Goal: Find specific page/section: Find specific page/section

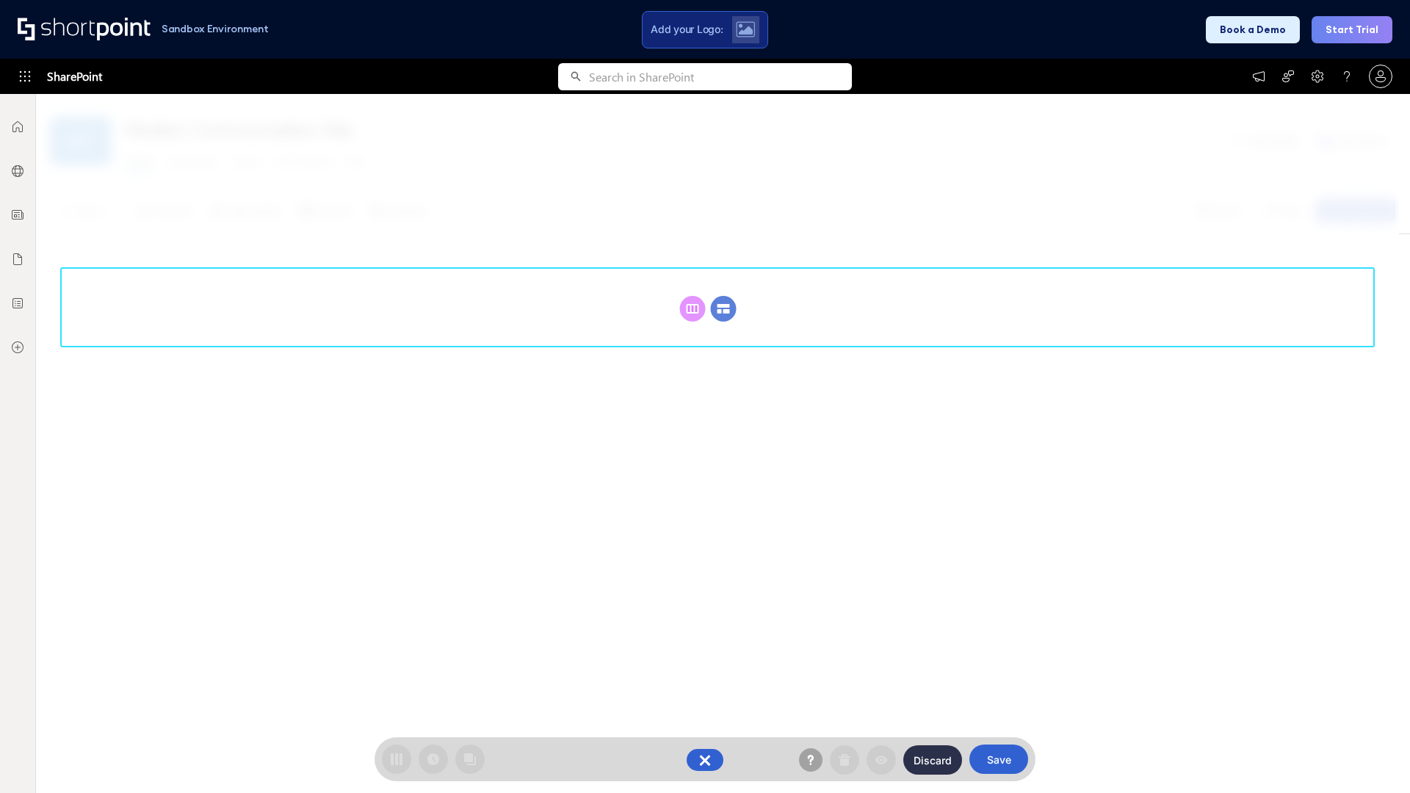
scroll to position [202, 0]
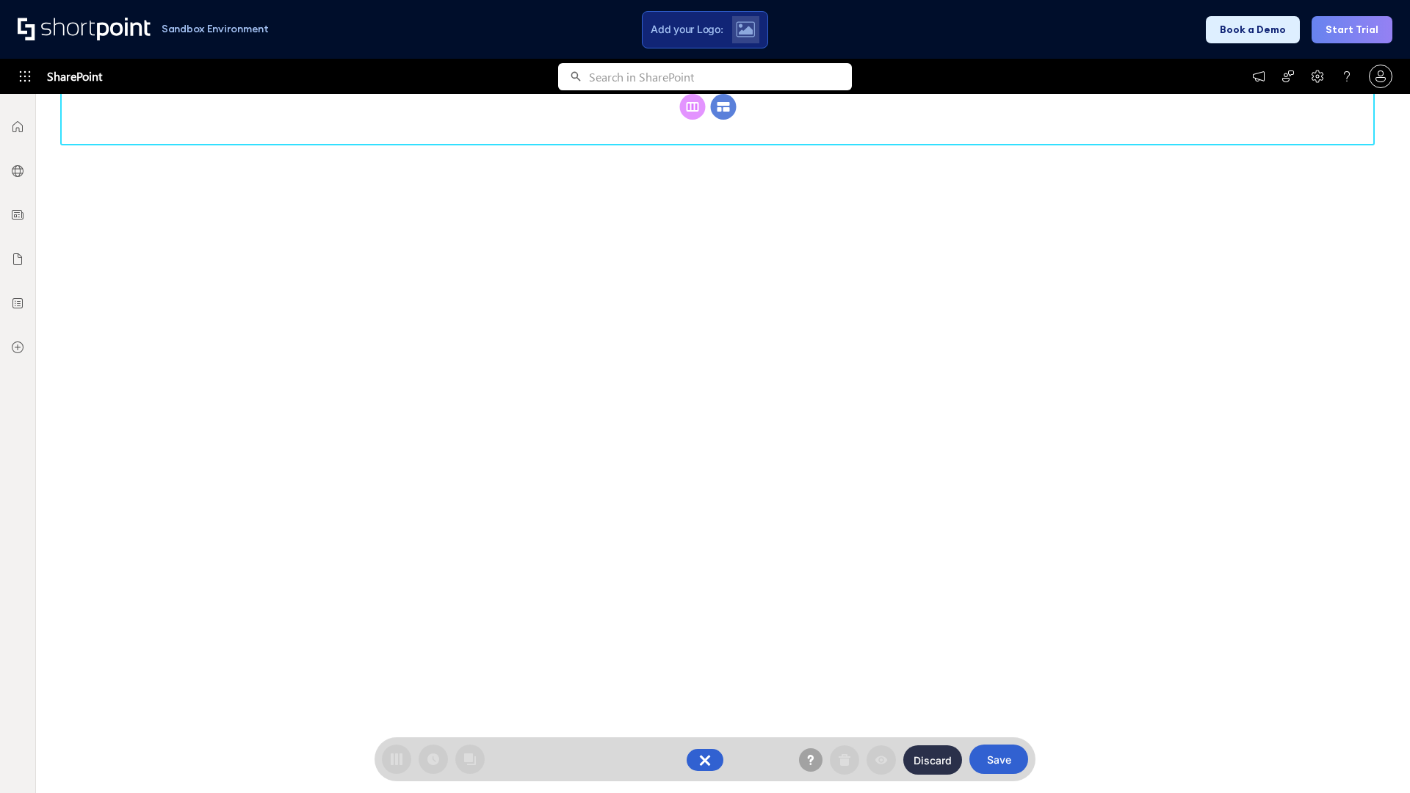
click at [724, 120] on circle at bounding box center [724, 107] width 26 height 26
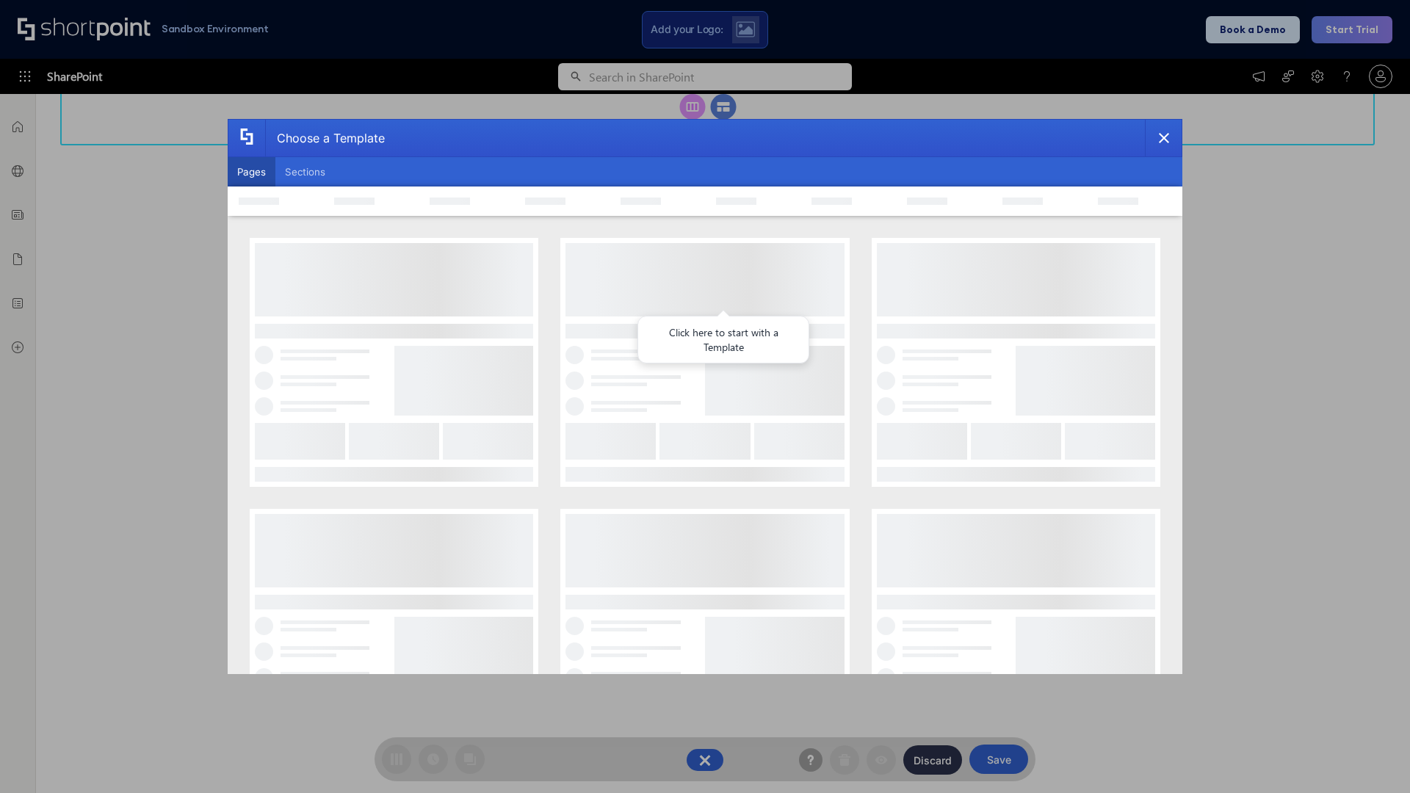
scroll to position [0, 0]
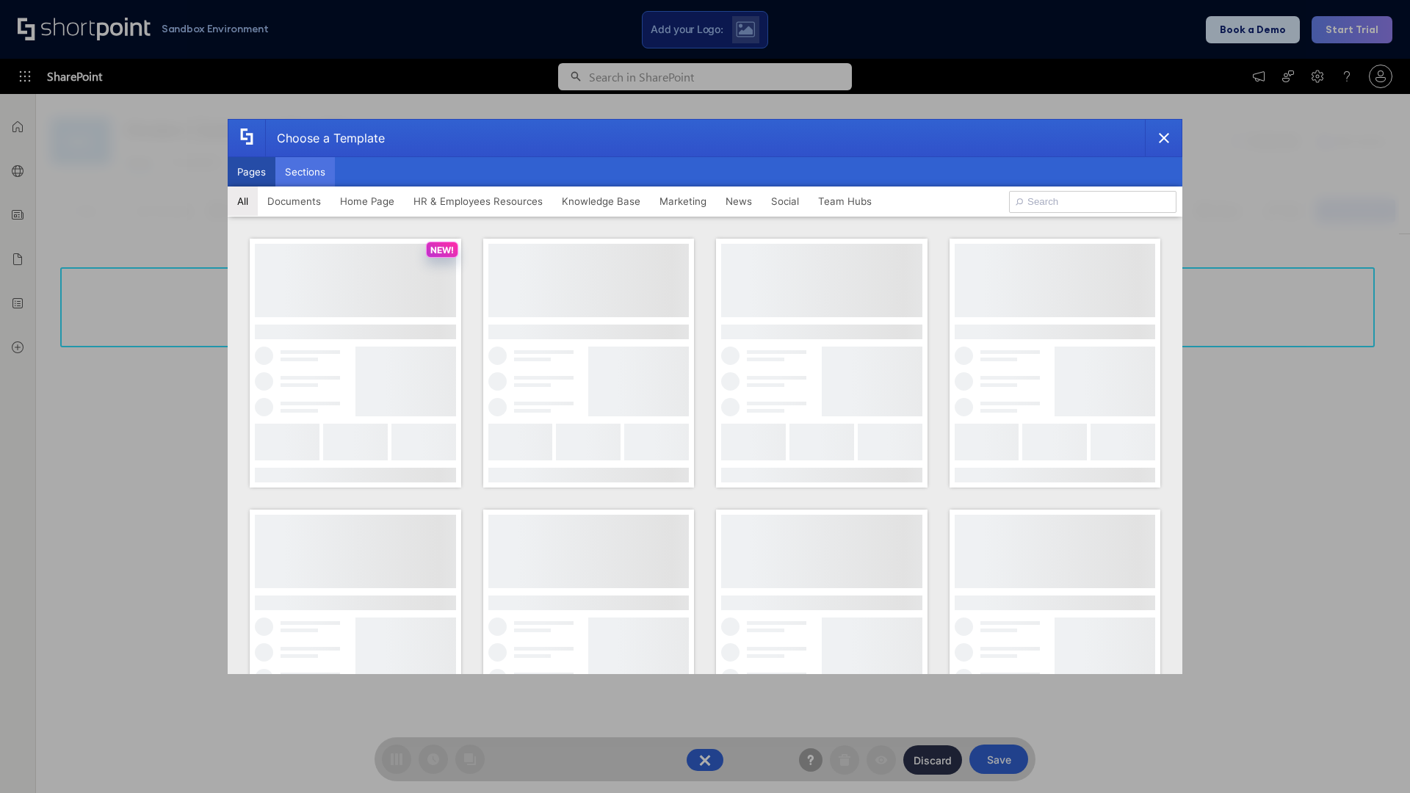
click at [305, 172] on button "Sections" at bounding box center [305, 171] width 60 height 29
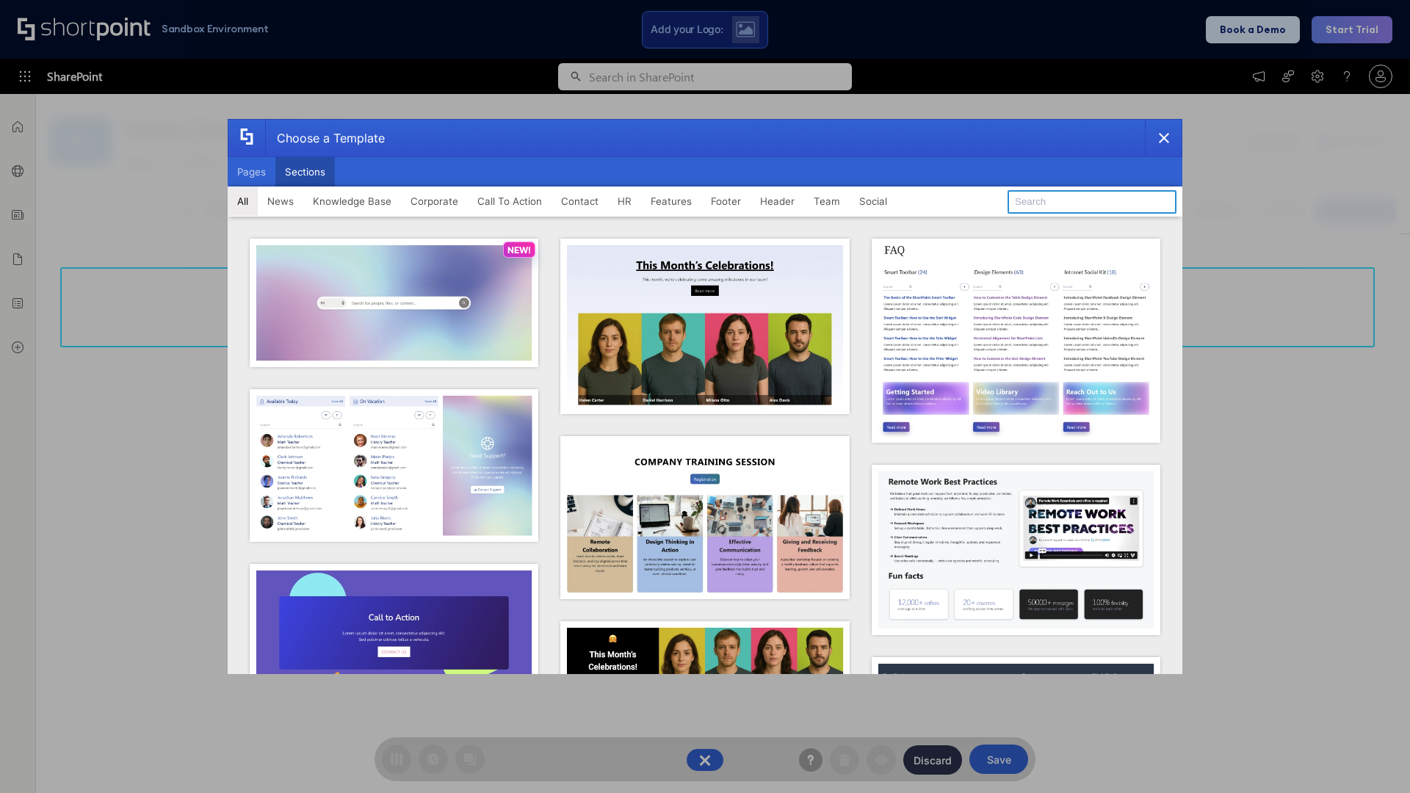
type input "HR Hub 2"
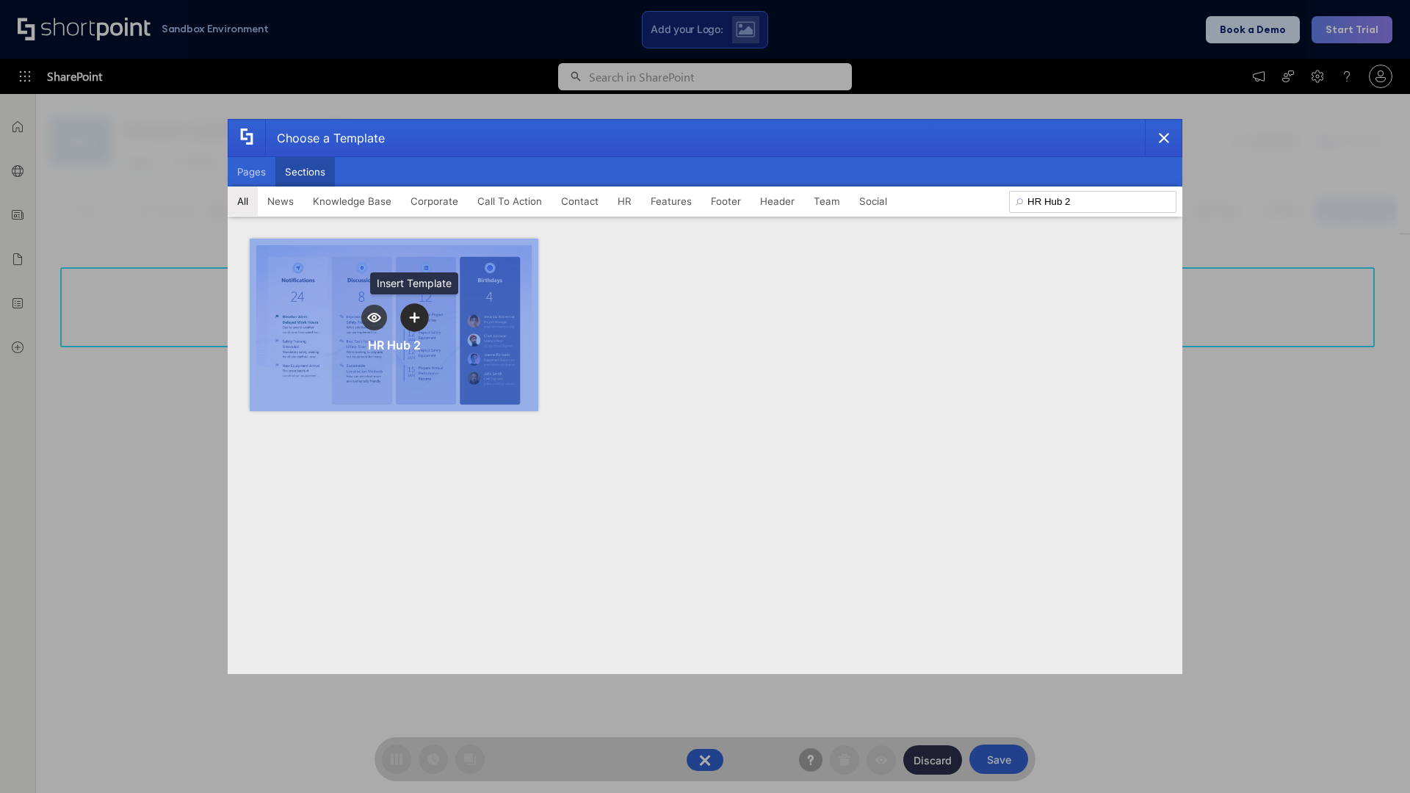
click at [414, 317] on icon "template selector" at bounding box center [414, 317] width 10 height 10
